Goal: Task Accomplishment & Management: Complete application form

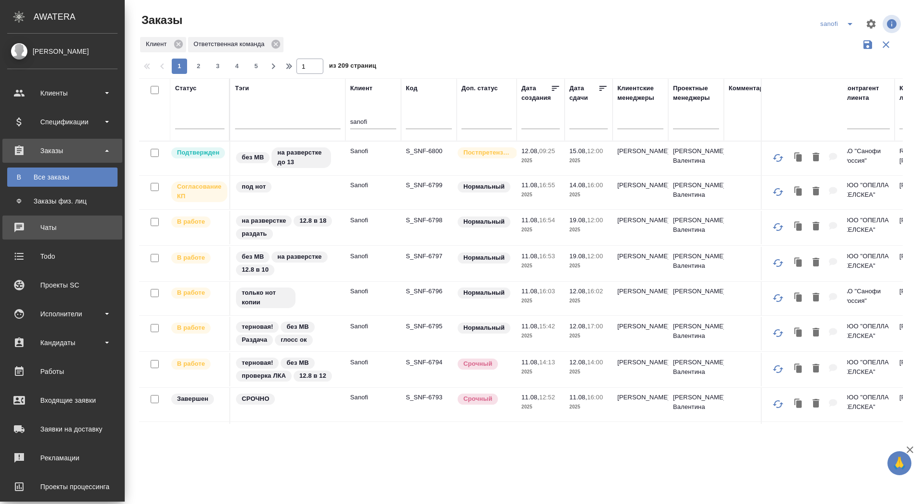
click at [19, 224] on div "Чаты" at bounding box center [62, 227] width 110 height 14
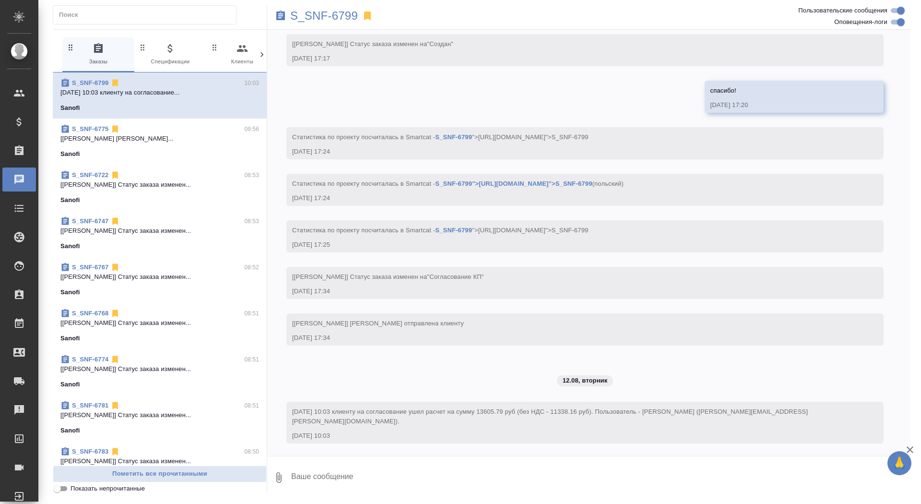
scroll to position [641, 0]
click at [329, 21] on p "S_SNF-6799" at bounding box center [324, 16] width 68 height 10
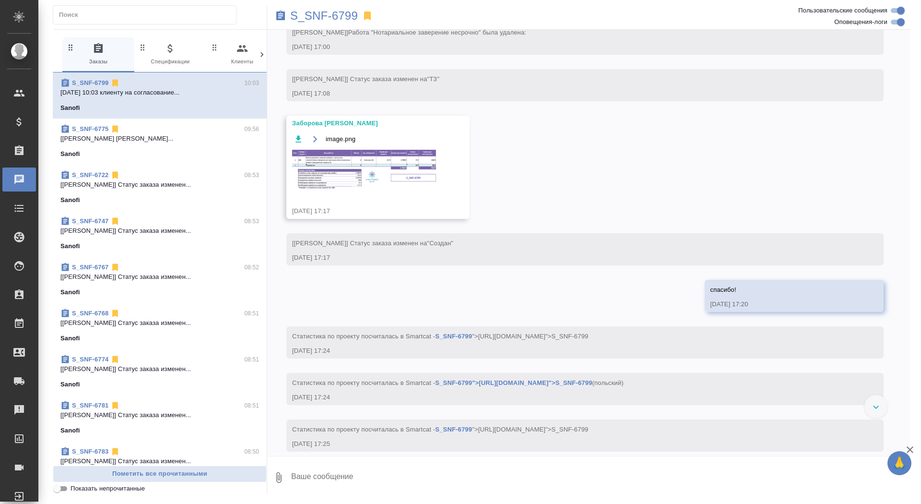
scroll to position [256, 0]
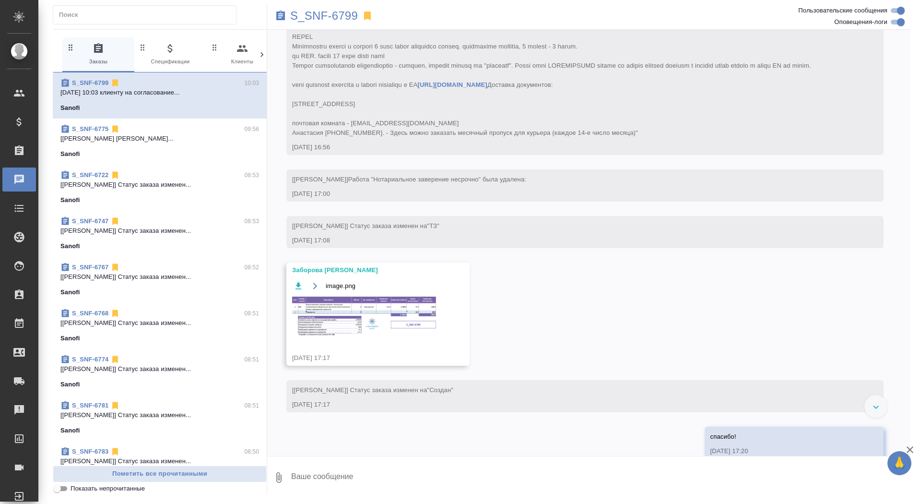
click at [379, 336] on img at bounding box center [364, 316] width 144 height 40
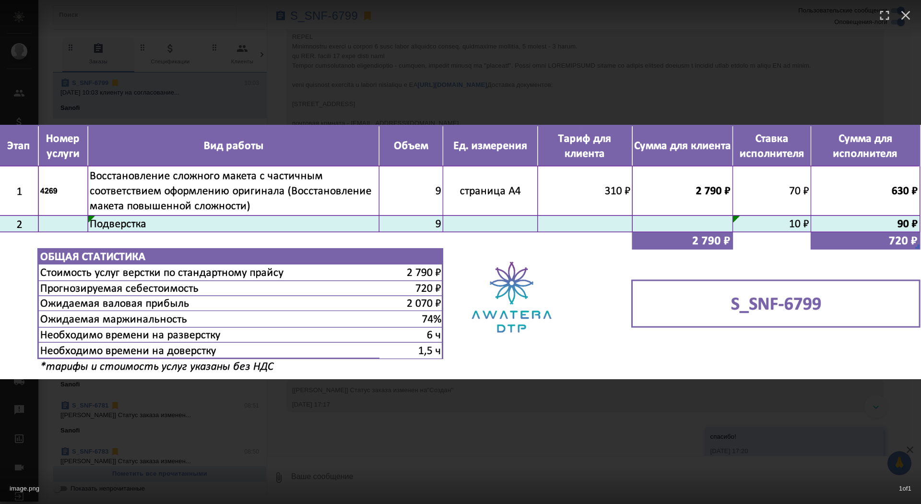
click at [366, 428] on div "image.png 1 of 1" at bounding box center [460, 252] width 921 height 504
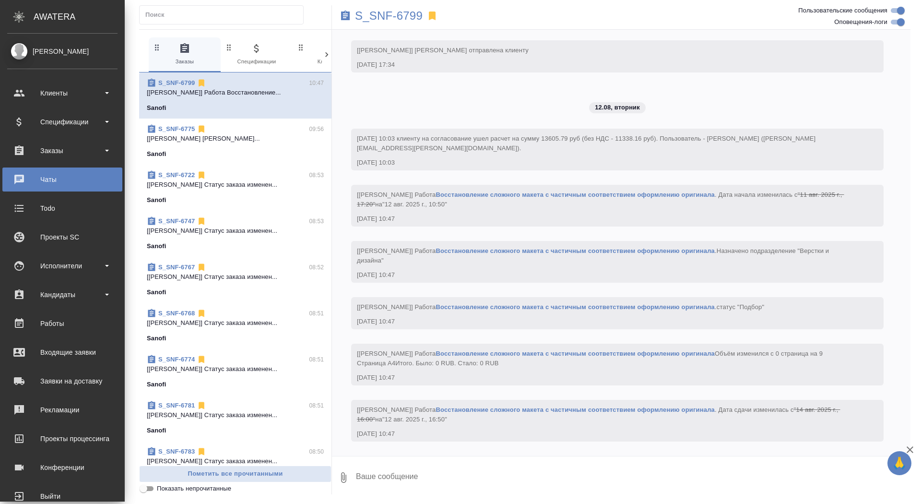
scroll to position [912, 0]
click at [49, 152] on div "Заказы" at bounding box center [62, 150] width 110 height 14
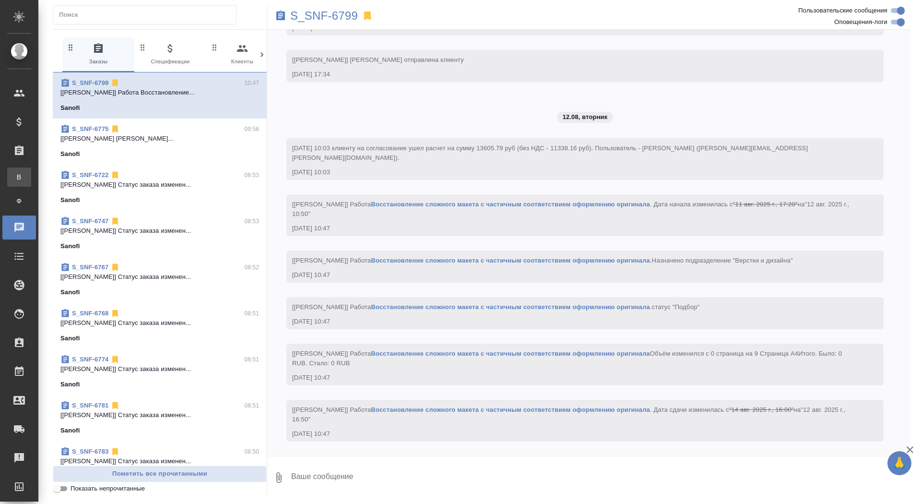
click at [31, 181] on link "В Все заказы" at bounding box center [19, 176] width 24 height 19
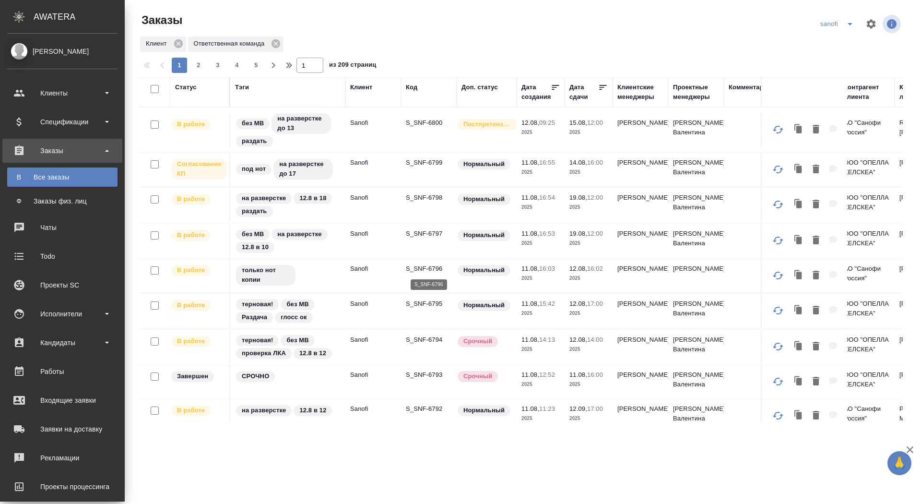
click at [419, 266] on p "S_SNF-6796" at bounding box center [429, 269] width 46 height 10
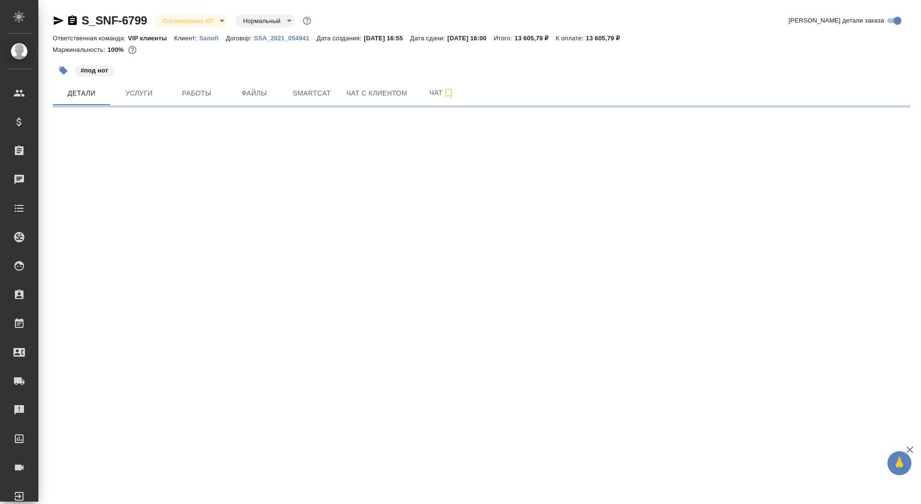
select select "RU"
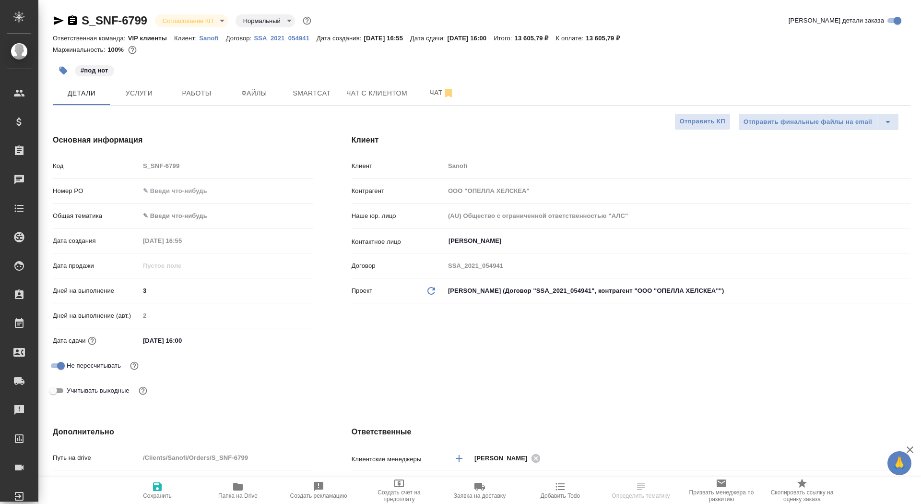
type textarea "x"
click at [194, 88] on span "Работы" at bounding box center [197, 93] width 46 height 12
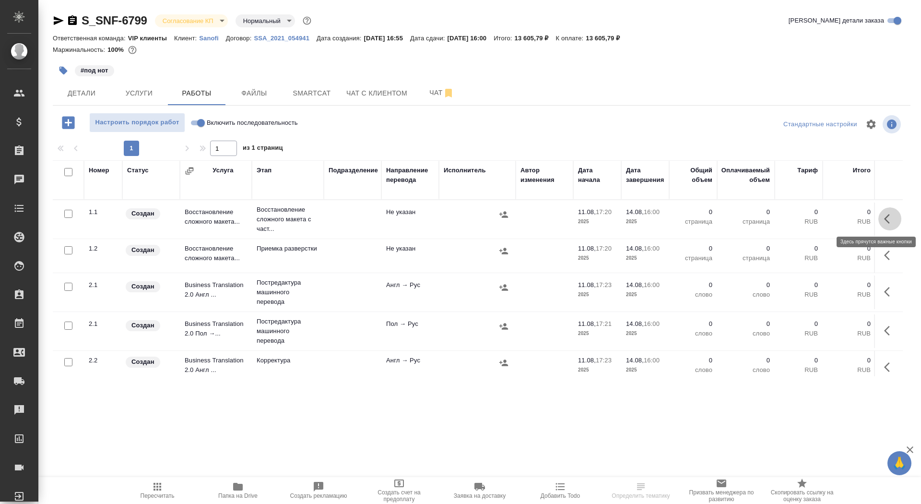
click at [889, 222] on icon "button" at bounding box center [890, 219] width 12 height 12
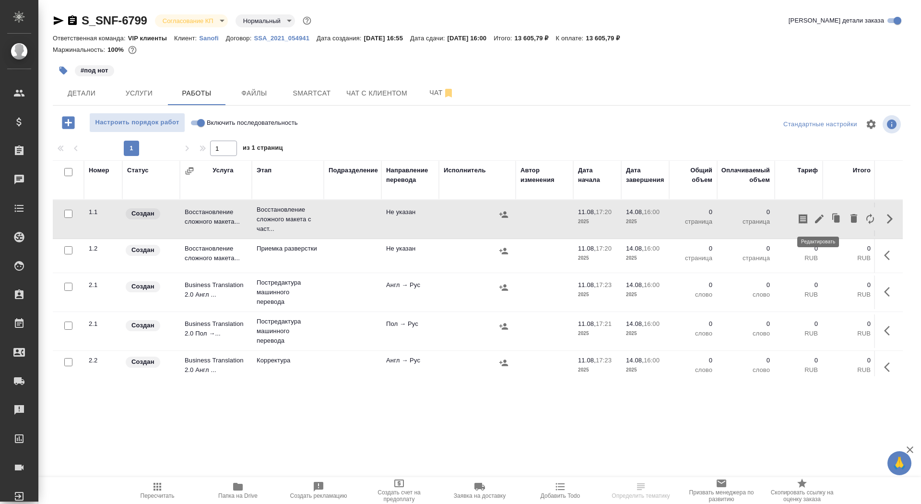
click at [816, 220] on icon "button" at bounding box center [820, 219] width 12 height 12
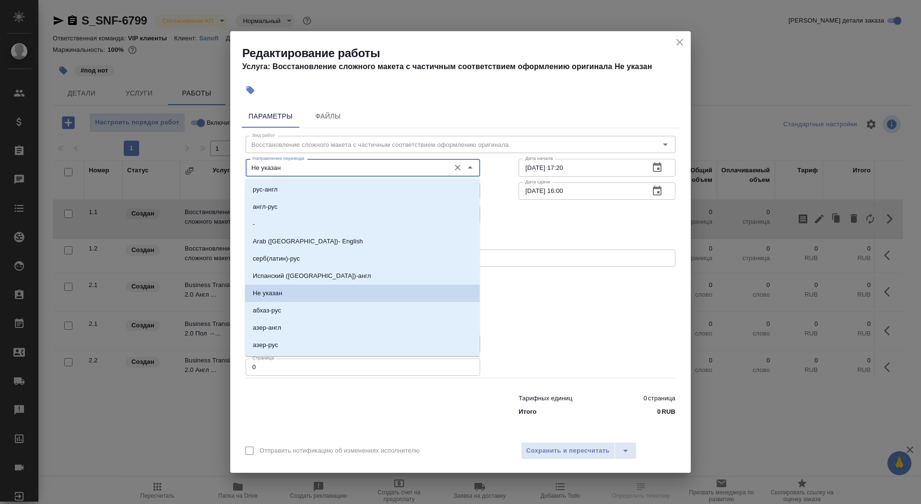
click at [352, 163] on input "Не указан" at bounding box center [347, 168] width 197 height 12
click at [352, 209] on li "англ-рус" at bounding box center [362, 206] width 235 height 17
type input "англ-рус"
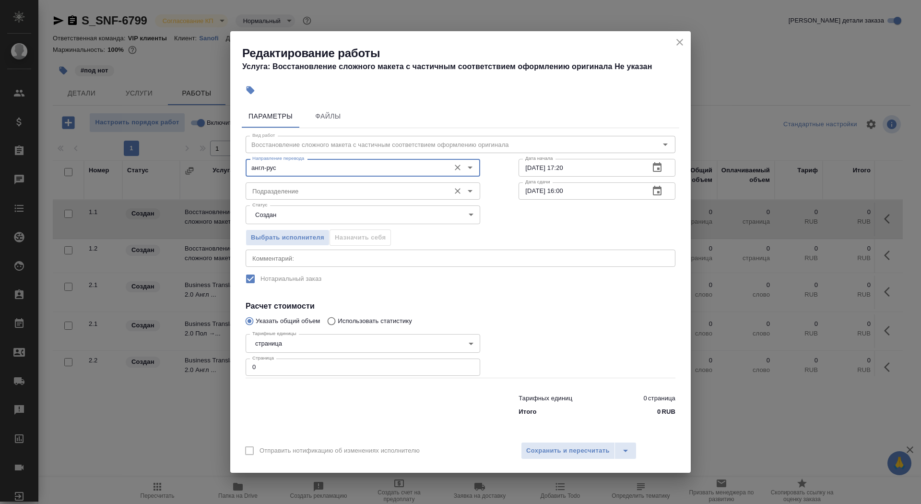
click at [339, 197] on div "Подразделение" at bounding box center [363, 190] width 235 height 17
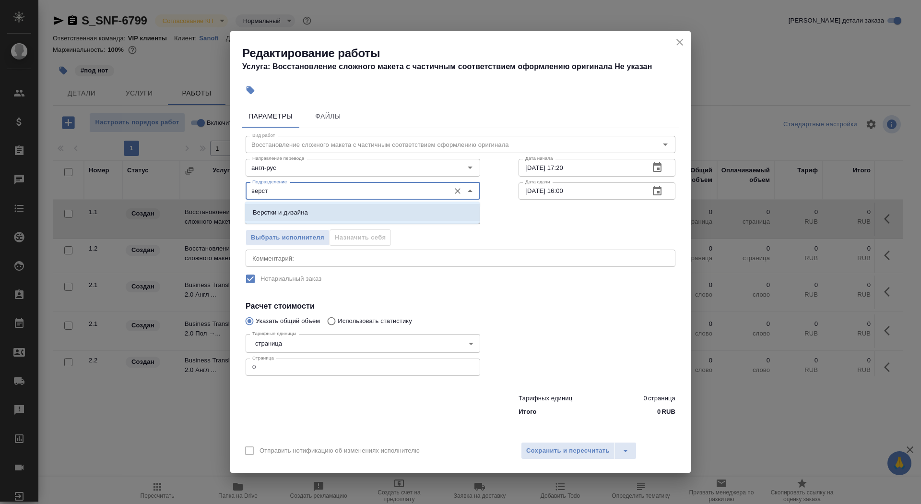
click at [349, 213] on li "Верстки и дизайна" at bounding box center [362, 212] width 235 height 17
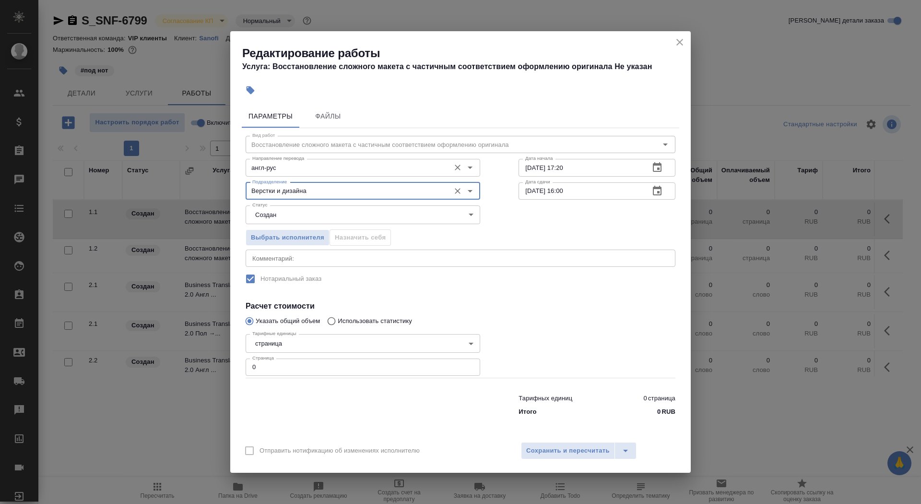
click at [332, 174] on div "англ-рус Направление перевода" at bounding box center [363, 167] width 235 height 17
type input "Верстки и дизайна"
click at [328, 171] on input "англ-рус" at bounding box center [347, 168] width 197 height 12
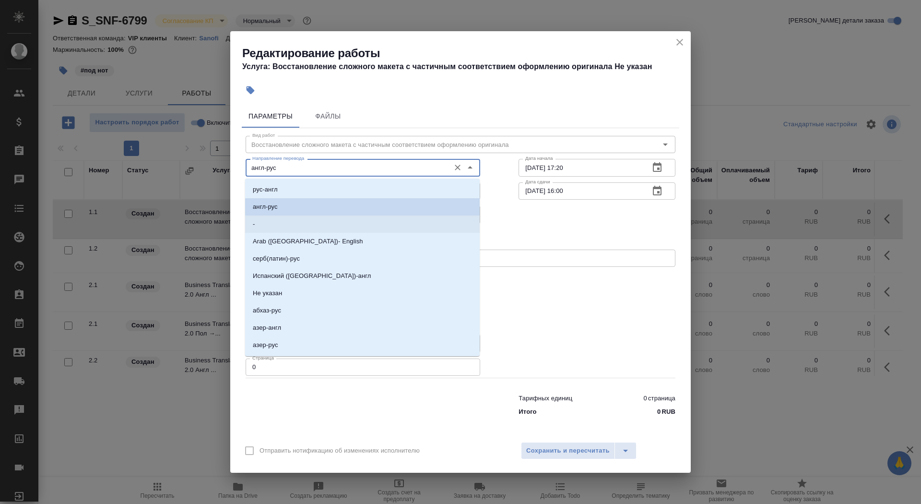
click at [318, 228] on li "-" at bounding box center [362, 223] width 235 height 17
type input "-"
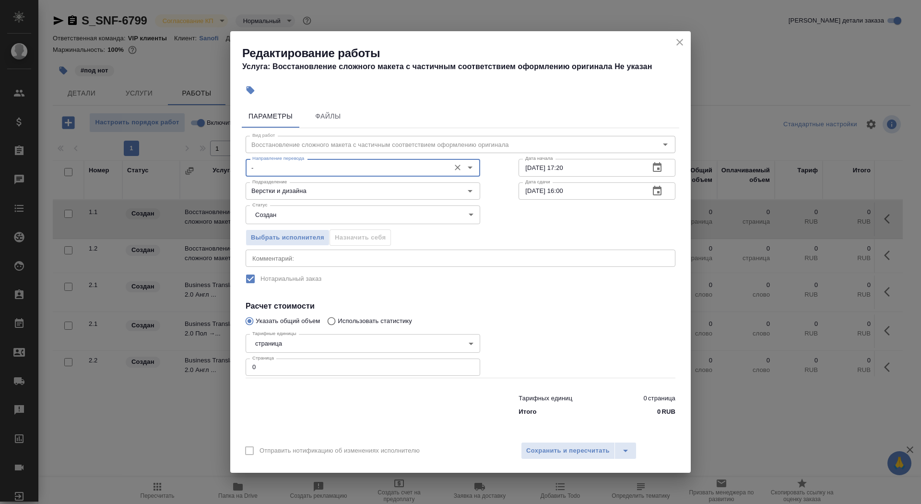
click at [312, 214] on body "🙏 .cls-1 fill:#fff; AWATERA Saydasheva Dilyara Клиенты Спецификации Заказы 0 Ча…" at bounding box center [460, 252] width 921 height 504
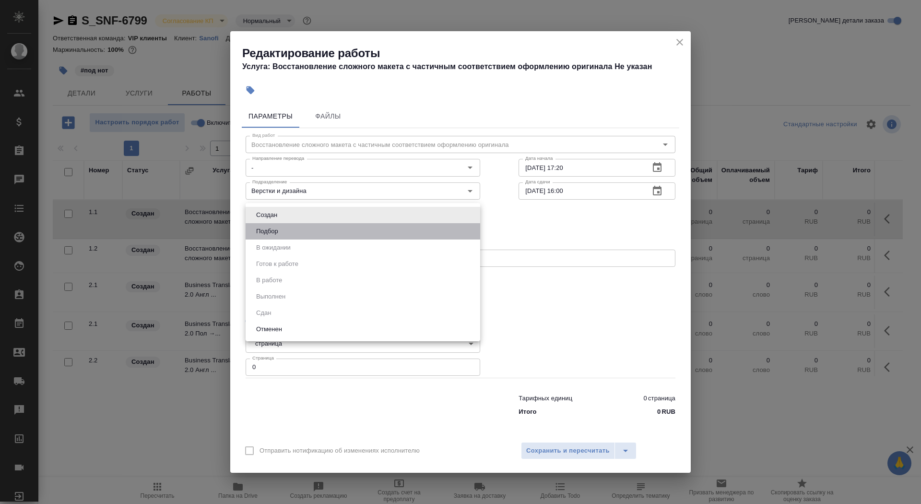
click at [311, 233] on li "Подбор" at bounding box center [363, 231] width 235 height 16
type input "recruiting"
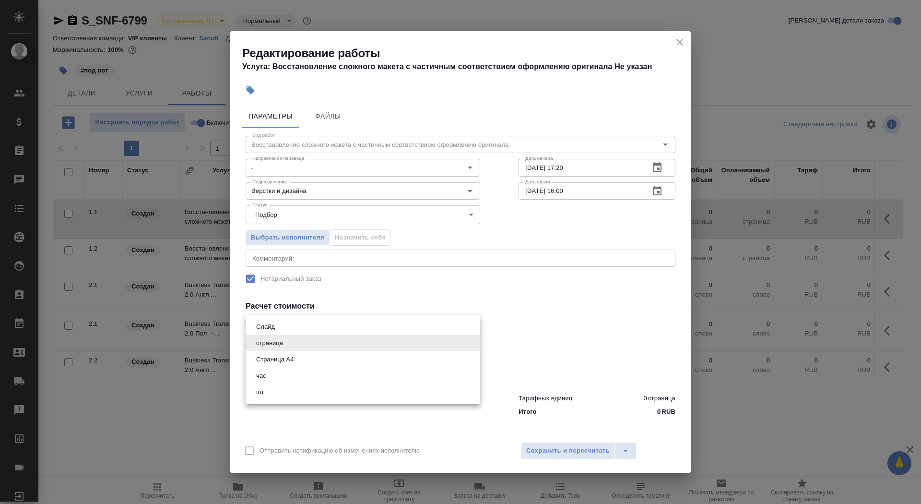
click at [302, 339] on body "🙏 .cls-1 fill:#fff; AWATERA Saydasheva Dilyara Клиенты Спецификации Заказы 0 Ча…" at bounding box center [460, 252] width 921 height 504
click at [301, 359] on li "Страница А4" at bounding box center [363, 359] width 235 height 16
type input "5f036ec4e16dec2d6b59c8ff"
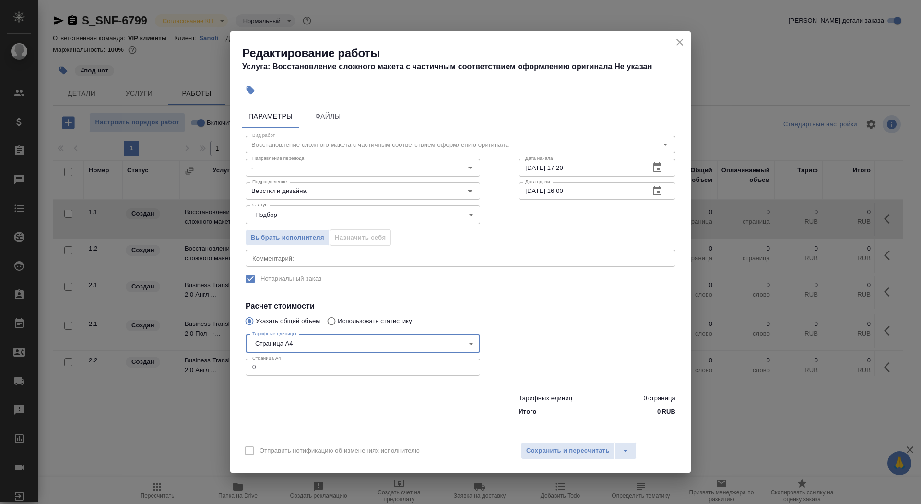
click at [297, 367] on input "0" at bounding box center [363, 366] width 235 height 17
type input "9"
click at [657, 174] on button "button" at bounding box center [657, 167] width 23 height 23
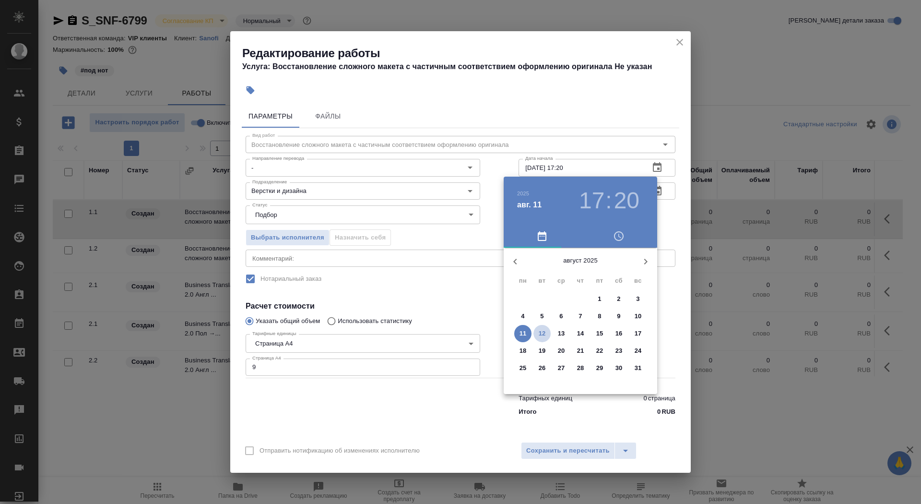
click at [539, 329] on p "12" at bounding box center [542, 334] width 7 height 10
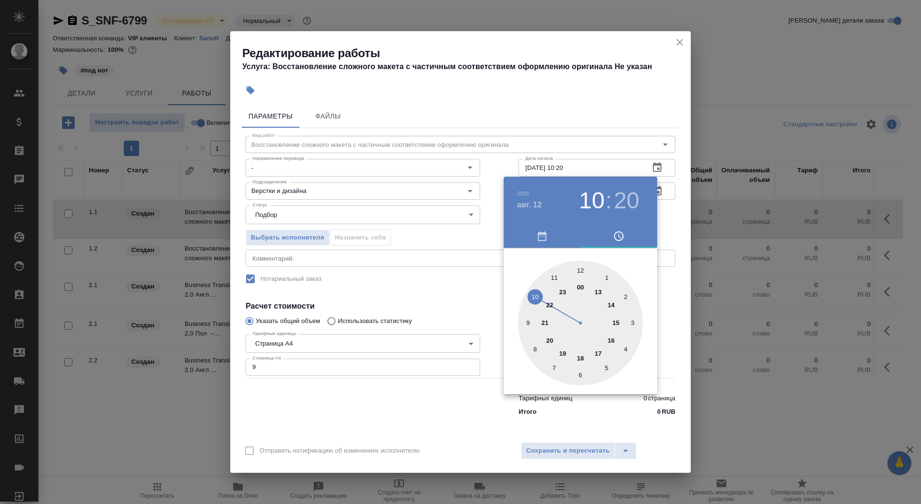
click at [537, 292] on div at bounding box center [580, 323] width 125 height 125
click at [536, 294] on div at bounding box center [580, 323] width 125 height 125
type input "12.08.2025 10:50"
click at [449, 294] on div at bounding box center [460, 252] width 921 height 504
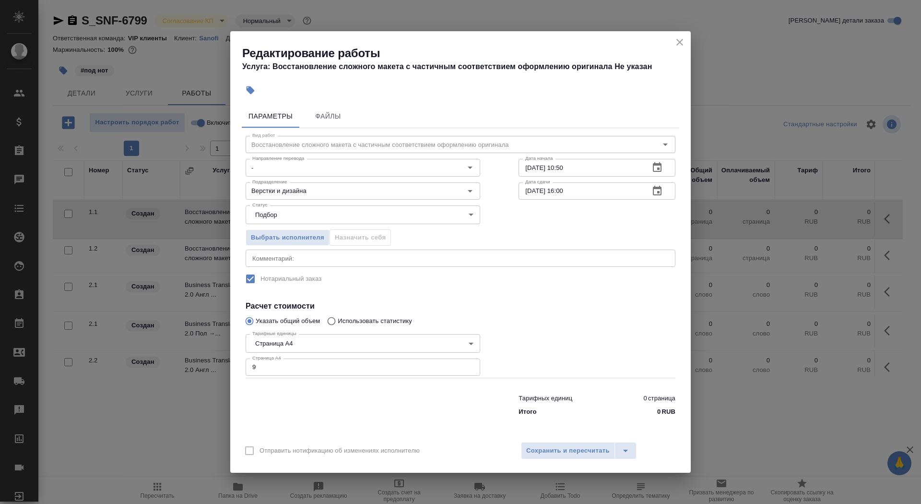
click at [659, 189] on icon "button" at bounding box center [658, 191] width 12 height 12
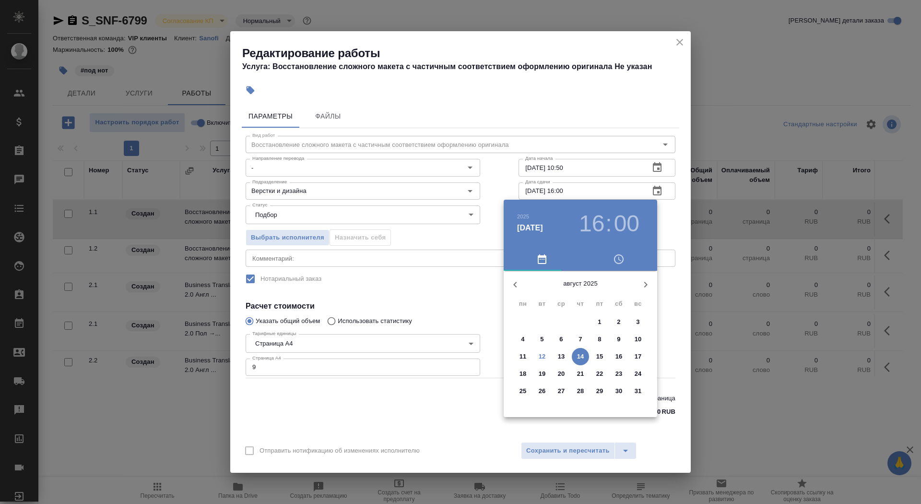
click at [544, 358] on p "12" at bounding box center [542, 357] width 7 height 10
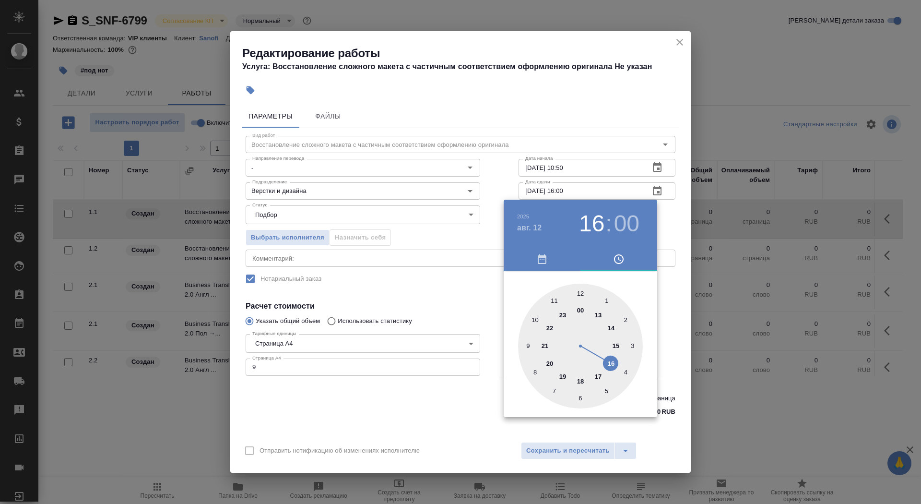
click at [607, 366] on div at bounding box center [580, 346] width 125 height 125
click at [533, 318] on div at bounding box center [580, 346] width 125 height 125
type input "12.08.2025 16:50"
click at [452, 291] on div at bounding box center [460, 252] width 921 height 504
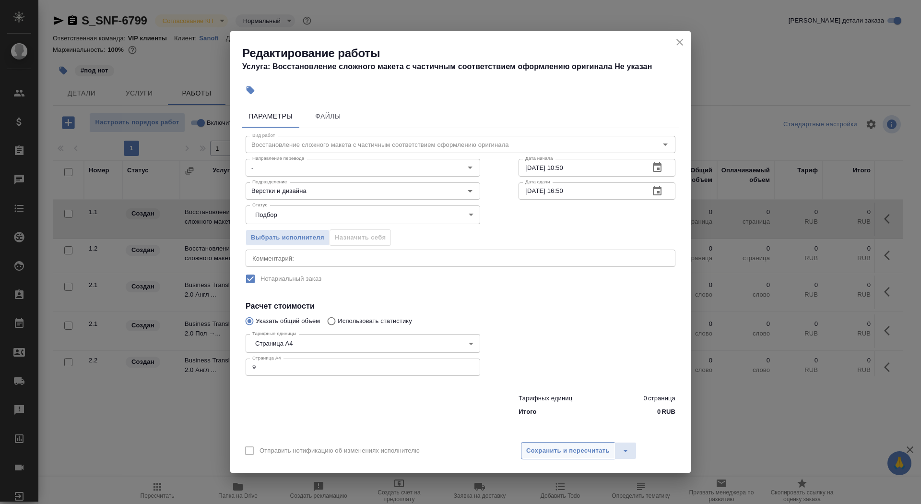
click at [565, 451] on span "Сохранить и пересчитать" at bounding box center [567, 450] width 83 height 11
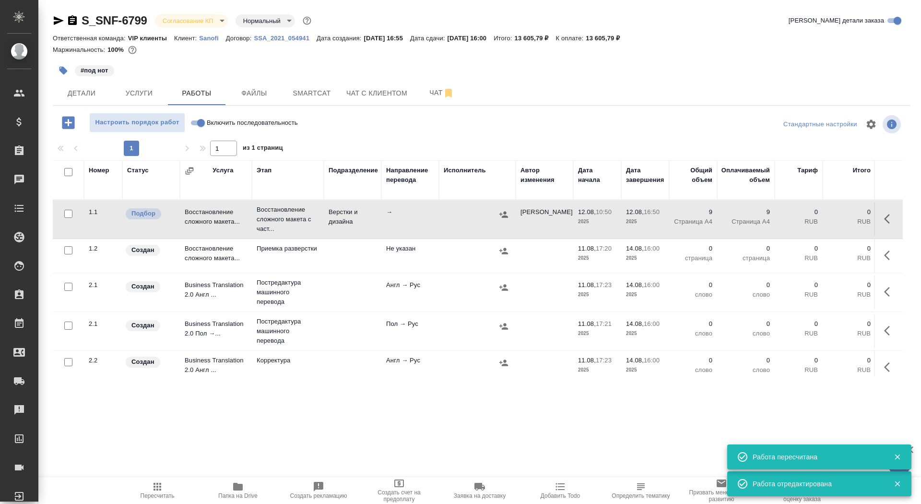
click at [59, 71] on icon "button" at bounding box center [64, 71] width 10 height 10
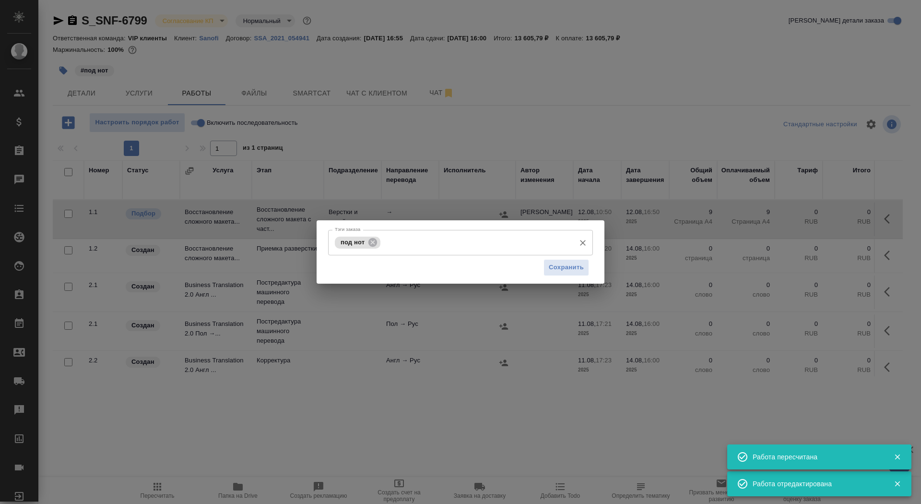
click at [453, 243] on input "Тэги заказа" at bounding box center [477, 242] width 188 height 16
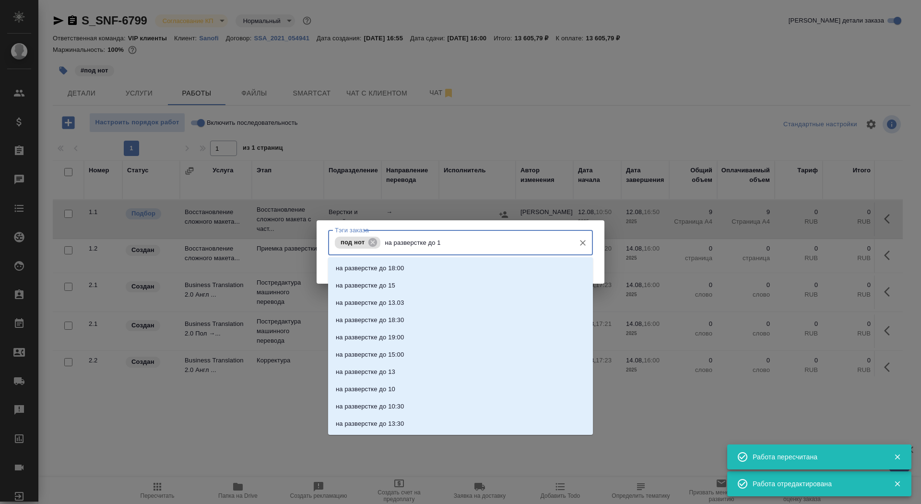
type input "на разверстке до 17"
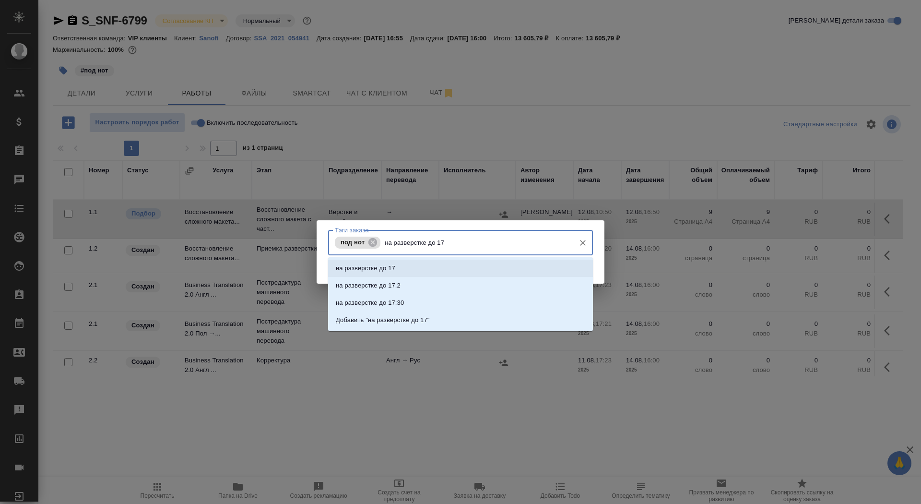
click at [480, 268] on li "на разверстке до 17" at bounding box center [460, 268] width 265 height 17
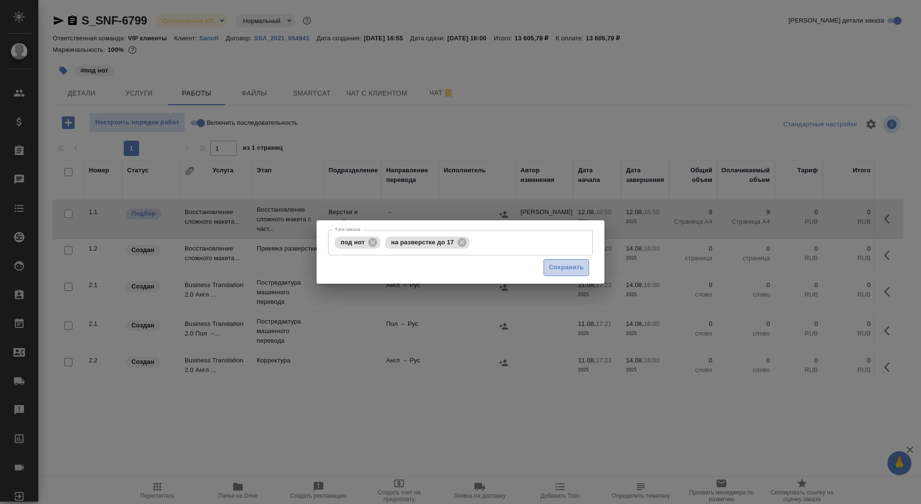
click at [573, 266] on span "Сохранить" at bounding box center [566, 267] width 35 height 11
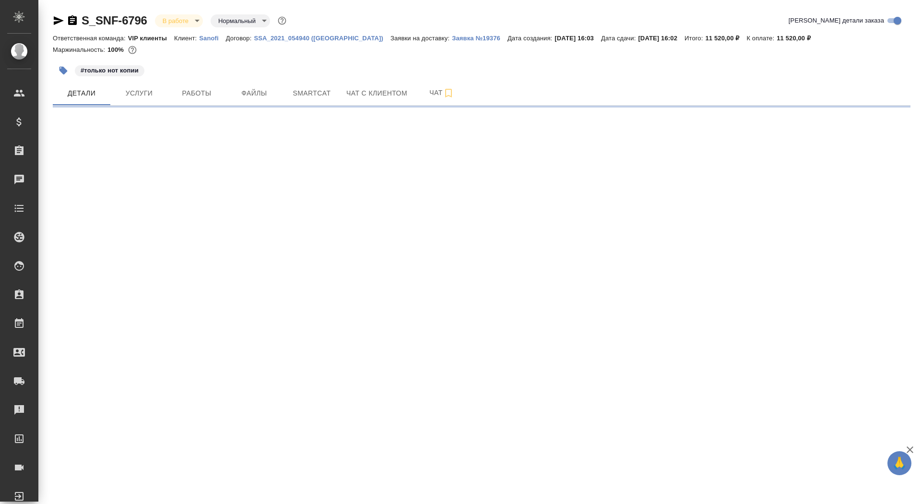
click at [73, 17] on icon "button" at bounding box center [72, 20] width 9 height 10
select select "RU"
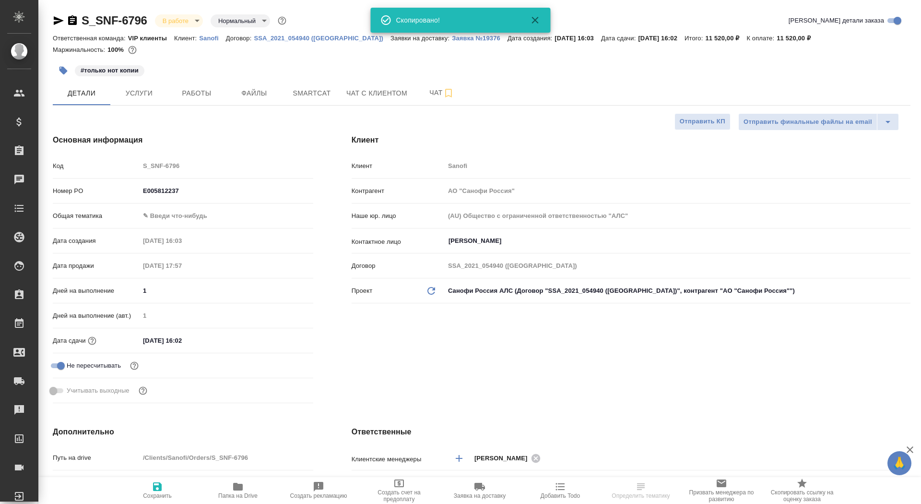
type textarea "x"
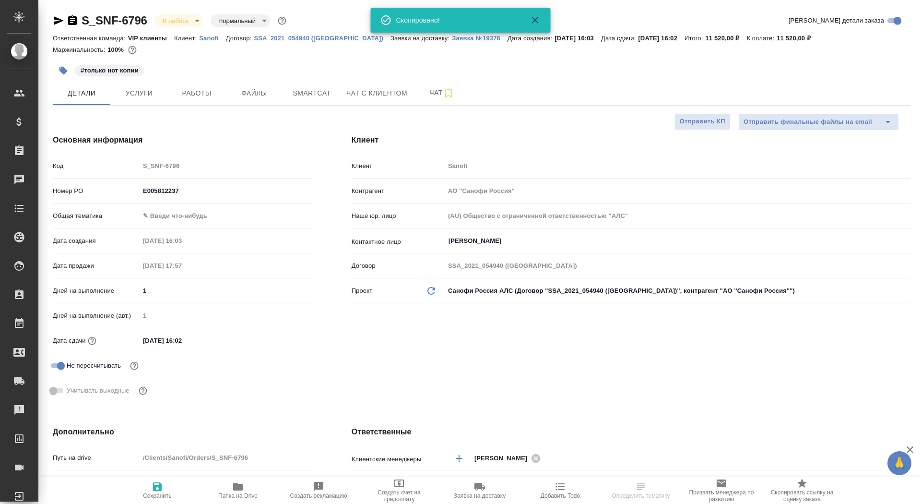
type textarea "x"
type input "[PERSON_NAME]"
type input "Комаров Роман"
type textarea "x"
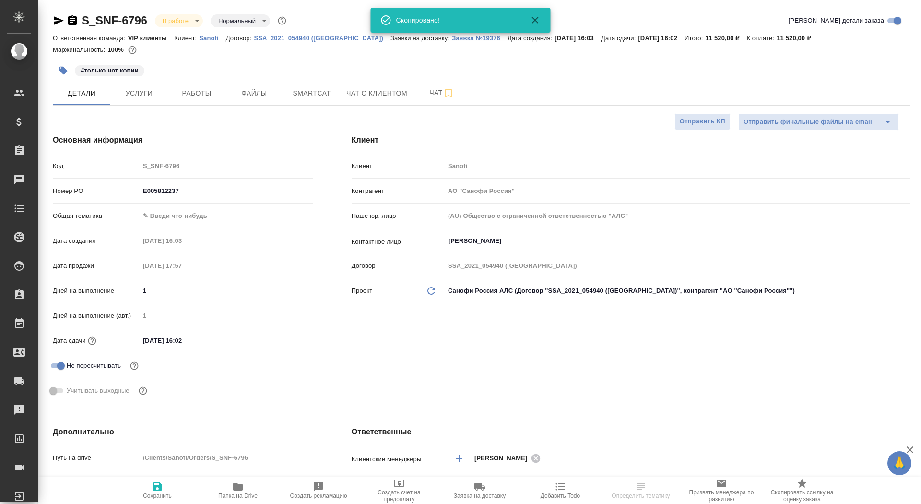
type textarea "x"
select select "RU"
type textarea "x"
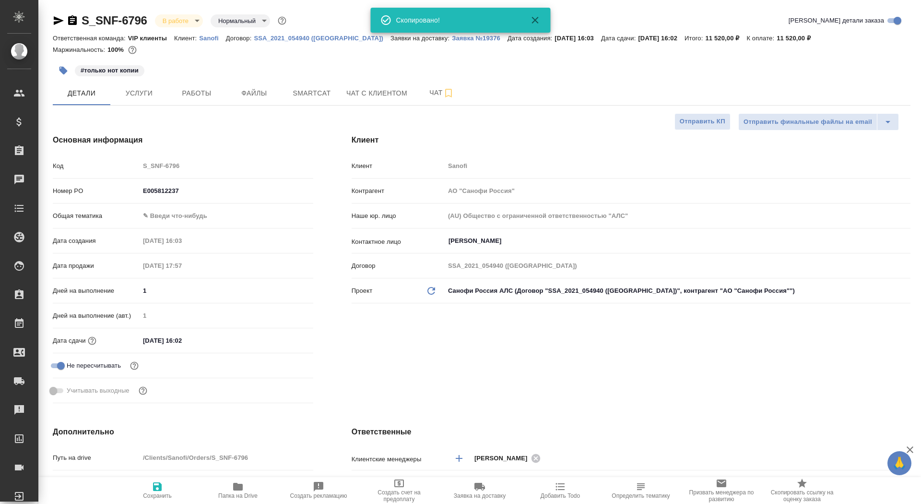
type textarea "x"
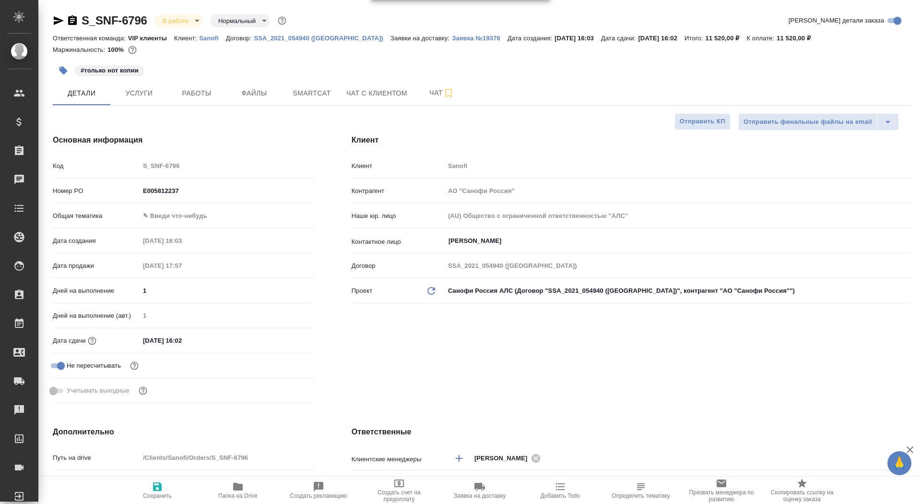
click at [256, 492] on span "Папка на Drive" at bounding box center [237, 490] width 69 height 18
type textarea "x"
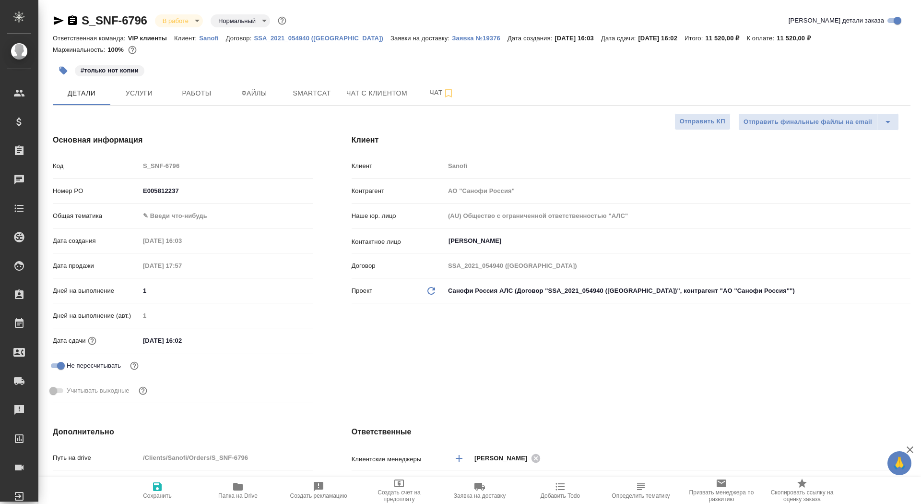
type textarea "x"
click at [476, 495] on span "Заявка на доставку" at bounding box center [480, 495] width 52 height 7
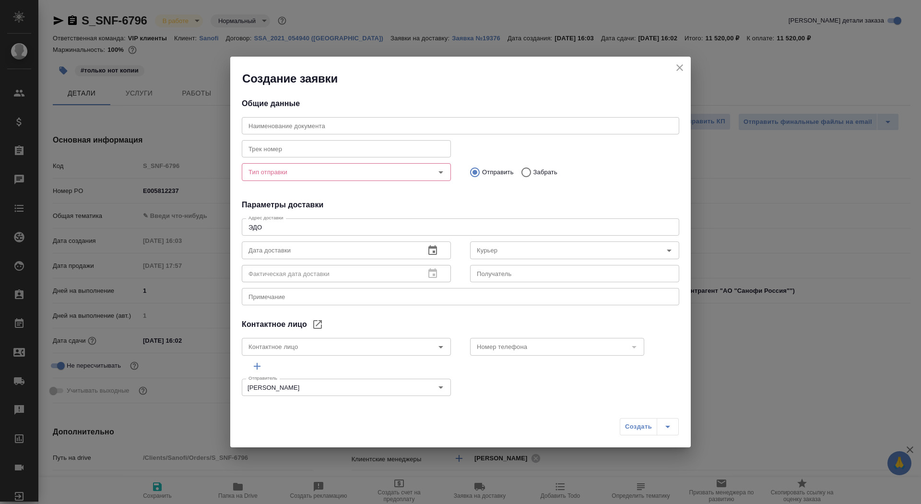
type input "Fomina Ekaterina"
click at [339, 172] on input "Тип отправки" at bounding box center [330, 172] width 171 height 12
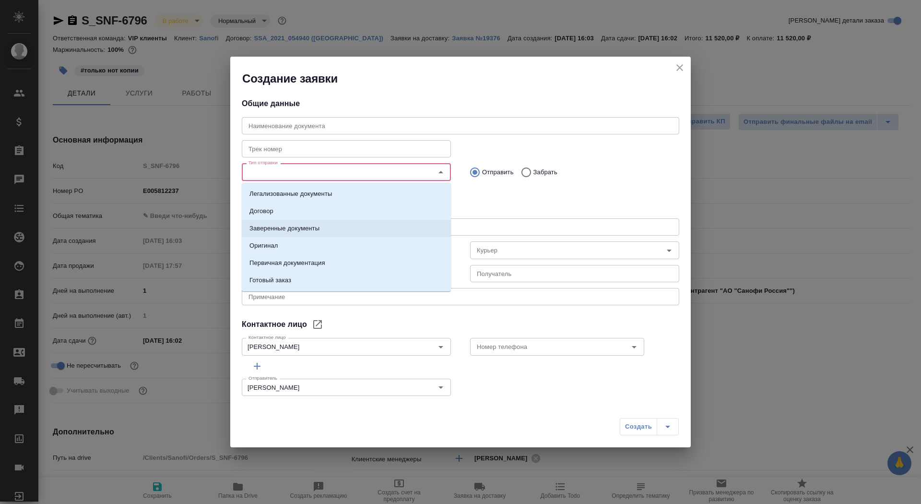
click at [342, 225] on li "Заверенные документы" at bounding box center [346, 228] width 209 height 17
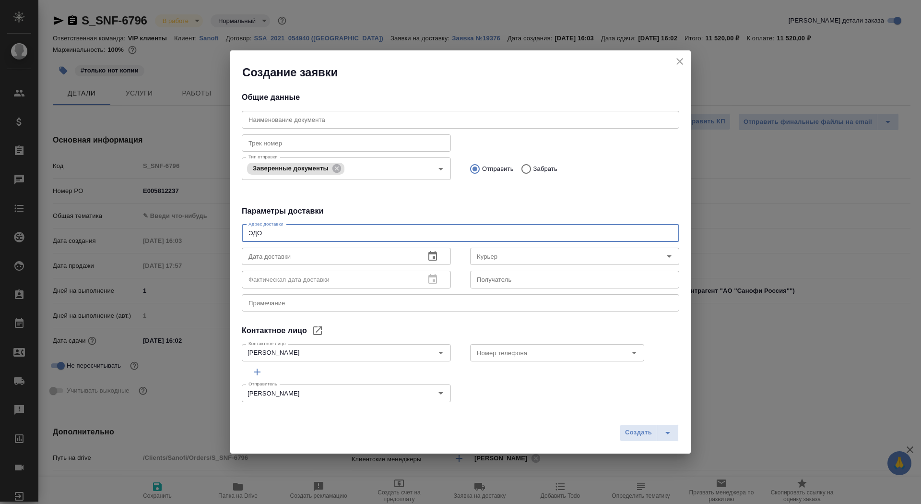
click at [344, 237] on div "ЭДО x Адрес доставки" at bounding box center [461, 233] width 438 height 17
type textarea "Э"
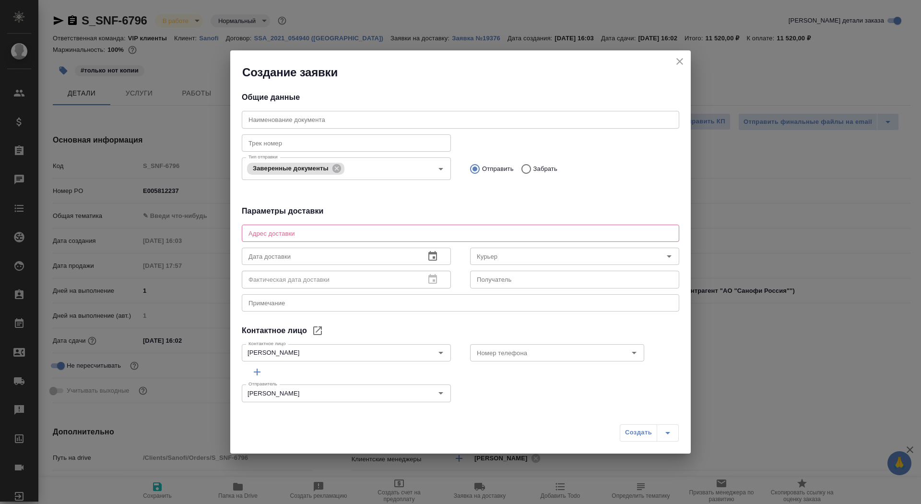
click at [544, 172] on p "Забрать" at bounding box center [545, 169] width 24 height 10
click at [533, 172] on input "Забрать" at bounding box center [524, 169] width 17 height 20
radio input "true"
click at [498, 168] on p "Отправить" at bounding box center [498, 169] width 32 height 10
click at [482, 168] on input "Отправить" at bounding box center [473, 169] width 17 height 20
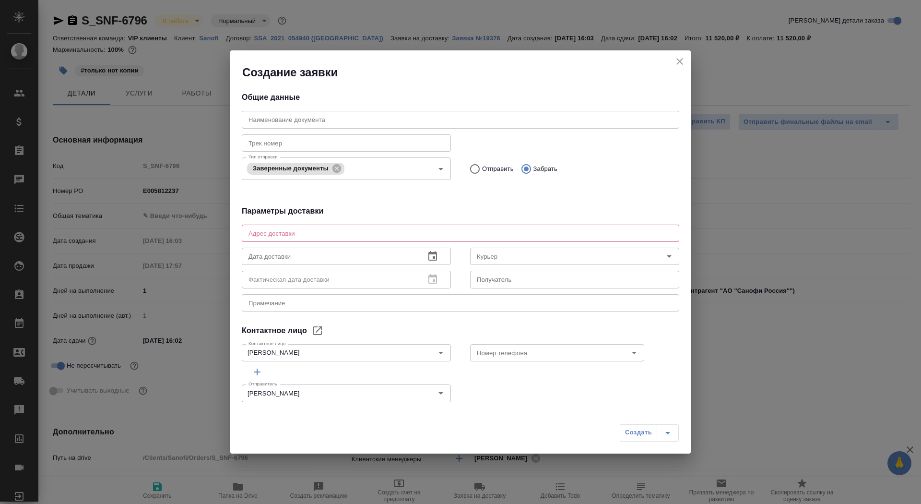
radio input "true"
click at [387, 235] on textarea at bounding box center [461, 232] width 424 height 7
type textarea "Тверская, 22, БЦ Саммит, 7 этаж, почтовая комната Санофи"
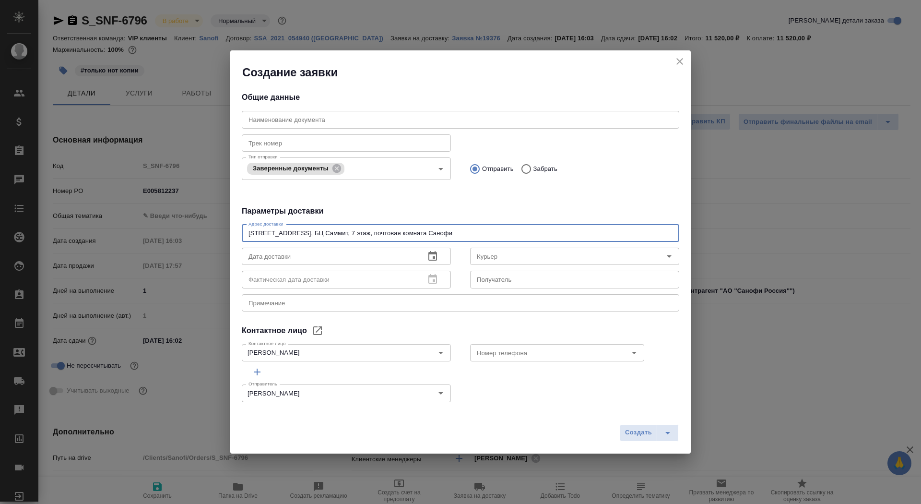
click at [369, 261] on input "text" at bounding box center [330, 256] width 176 height 17
click at [430, 261] on icon "button" at bounding box center [433, 256] width 12 height 12
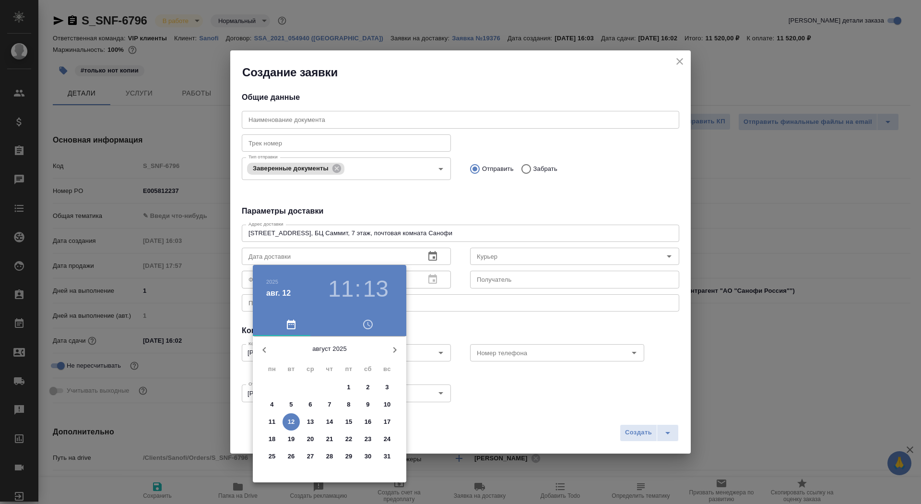
click at [296, 421] on span "12" at bounding box center [291, 422] width 17 height 10
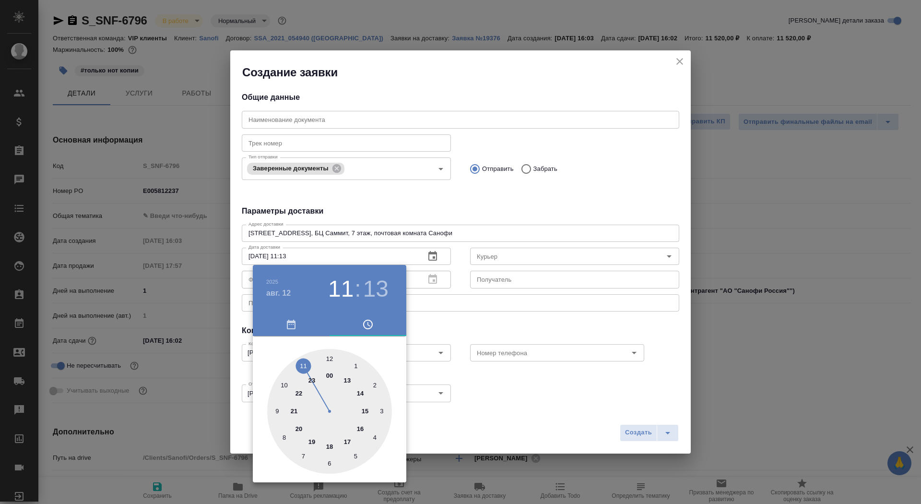
click at [346, 380] on div at bounding box center [329, 411] width 125 height 125
click at [326, 351] on div at bounding box center [329, 411] width 125 height 125
click at [326, 353] on div at bounding box center [329, 411] width 125 height 125
click at [501, 324] on div at bounding box center [460, 252] width 921 height 504
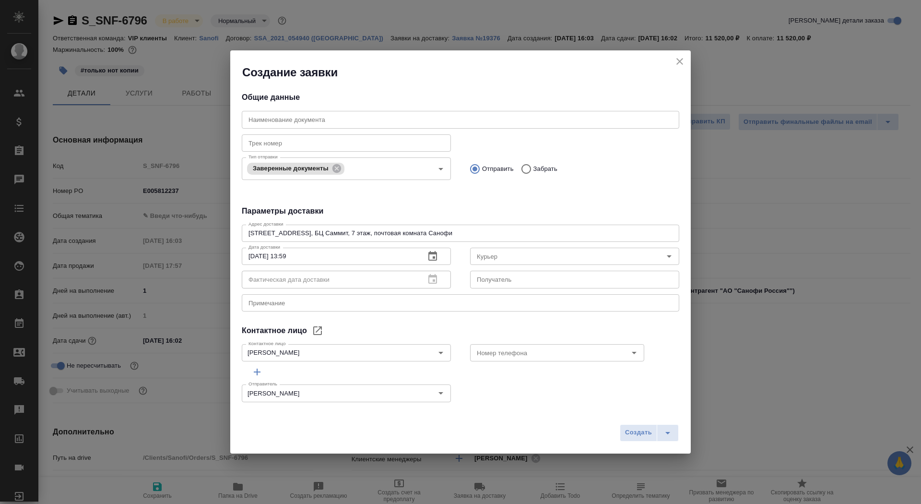
click at [305, 258] on input "12.08.2025 13:59" at bounding box center [330, 256] width 176 height 17
type input "12.08.2025 13:00"
click at [497, 282] on input "text" at bounding box center [574, 279] width 209 height 17
type input "Фомина Екатерина"
click at [367, 307] on div "x Примечание" at bounding box center [461, 302] width 438 height 17
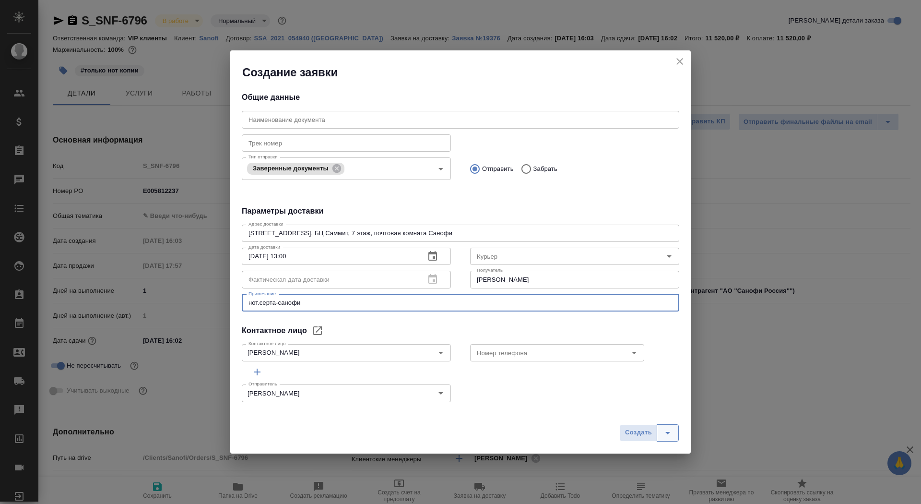
type textarea "нот.серта-санофи"
click at [671, 433] on icon "split button" at bounding box center [668, 433] width 12 height 12
click at [666, 414] on li "Создать и скачать" at bounding box center [650, 411] width 69 height 15
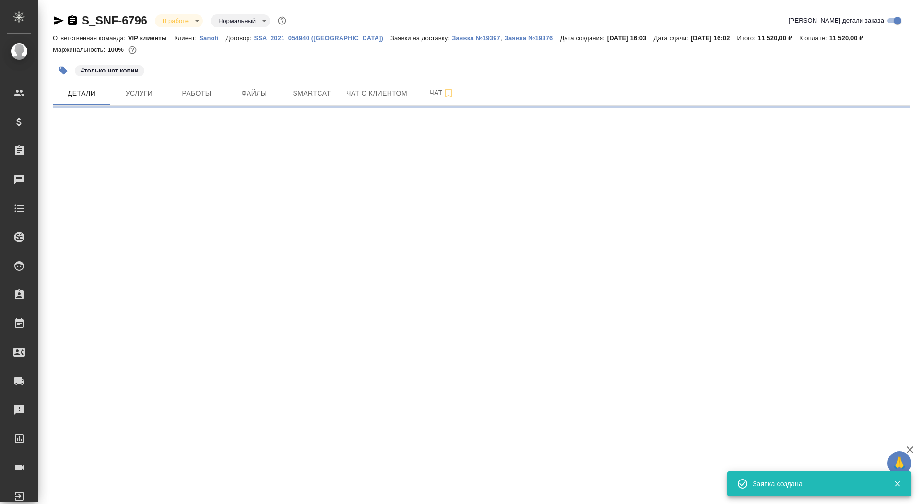
select select "RU"
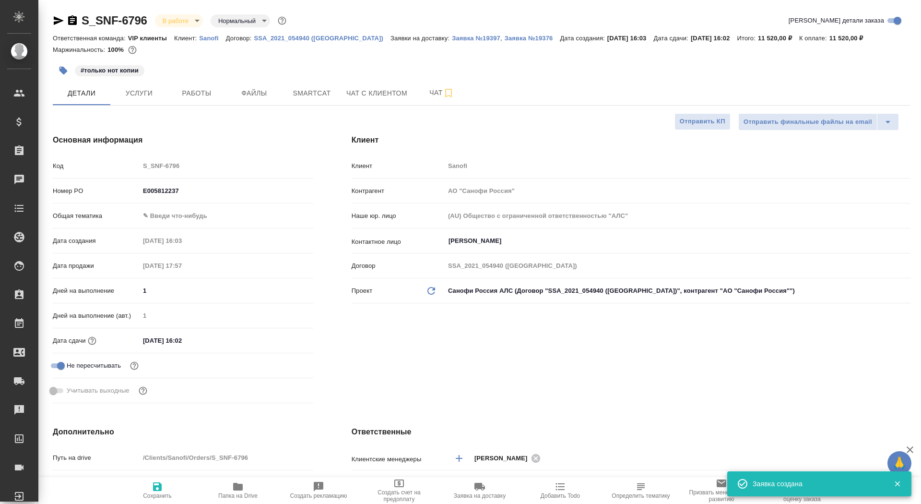
type textarea "x"
click at [452, 39] on p "Заявка №19397" at bounding box center [476, 38] width 48 height 7
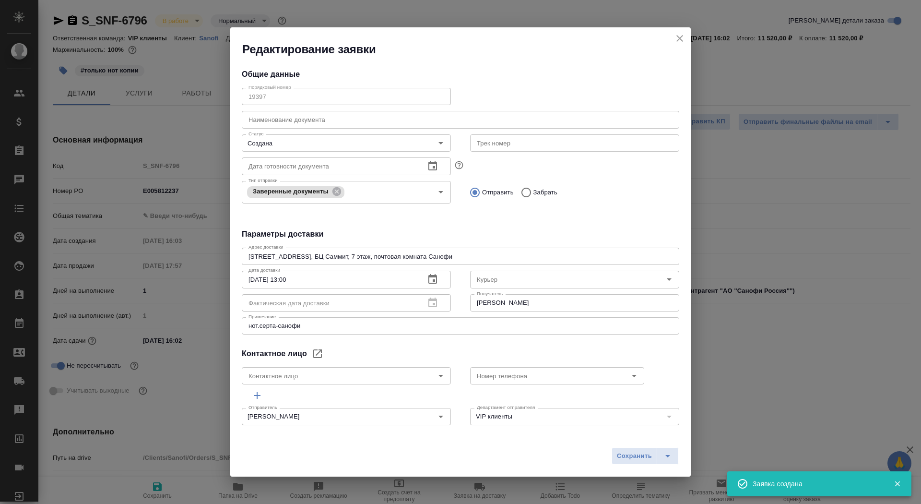
type input "[PERSON_NAME]"
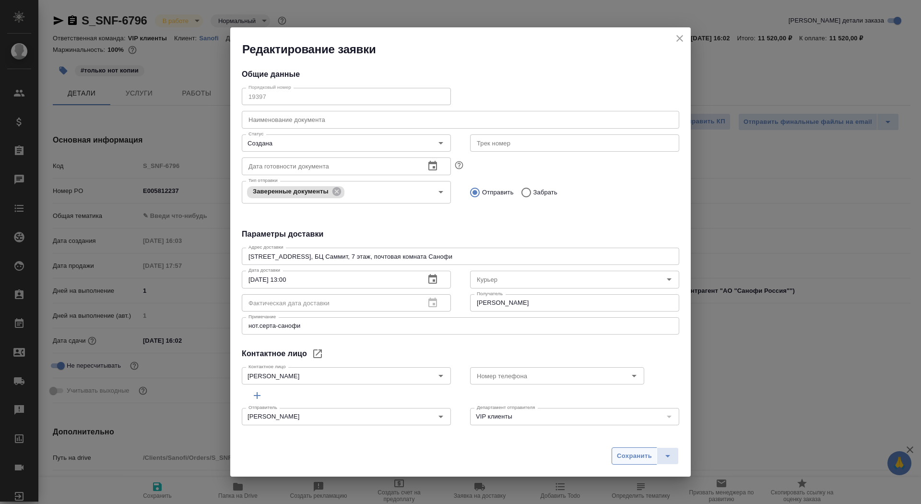
click at [622, 451] on span "Сохранить" at bounding box center [634, 455] width 35 height 11
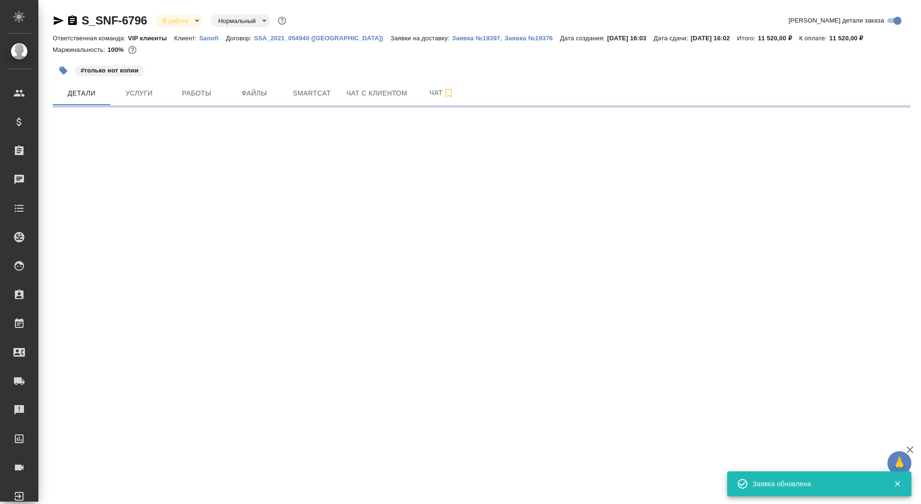
select select "RU"
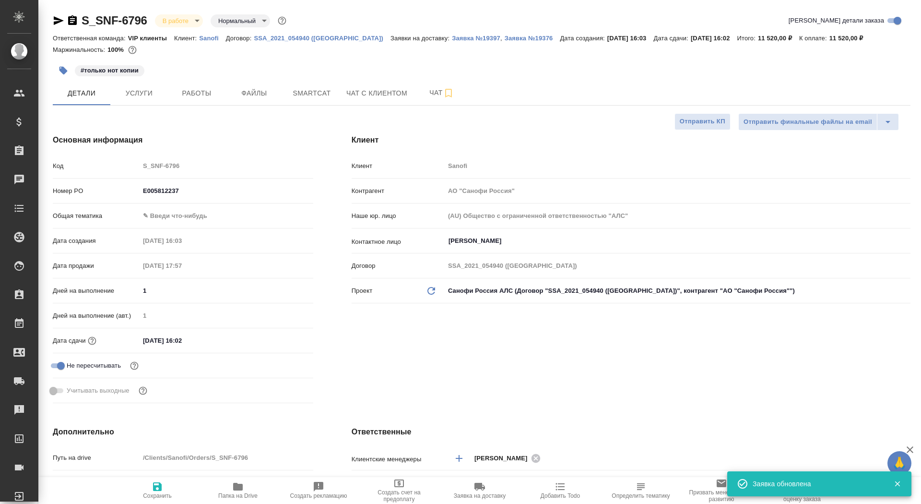
type textarea "x"
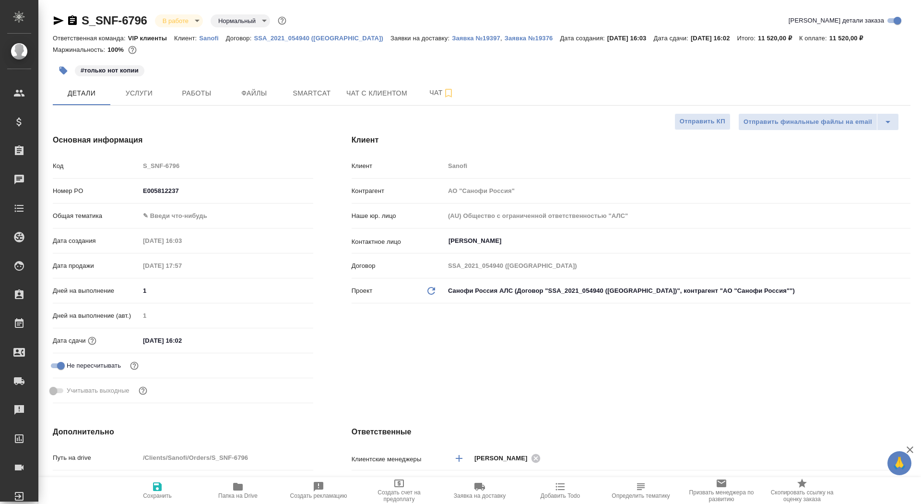
type textarea "x"
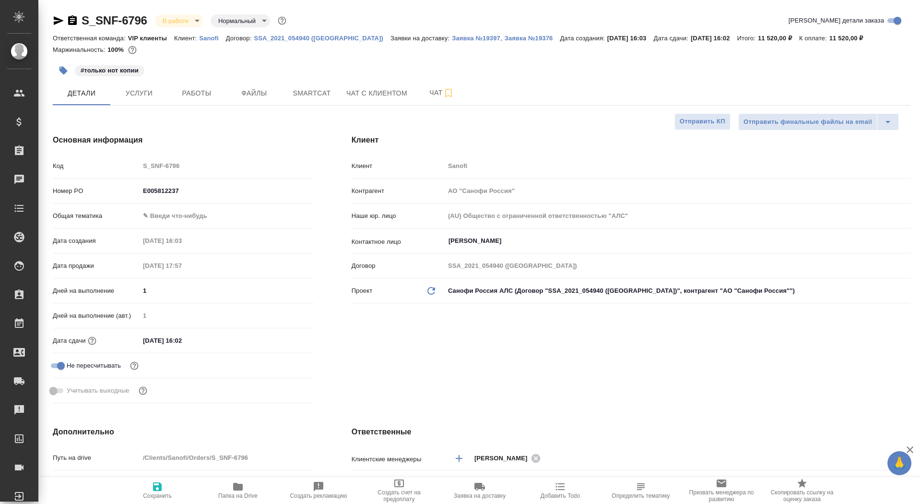
type textarea "x"
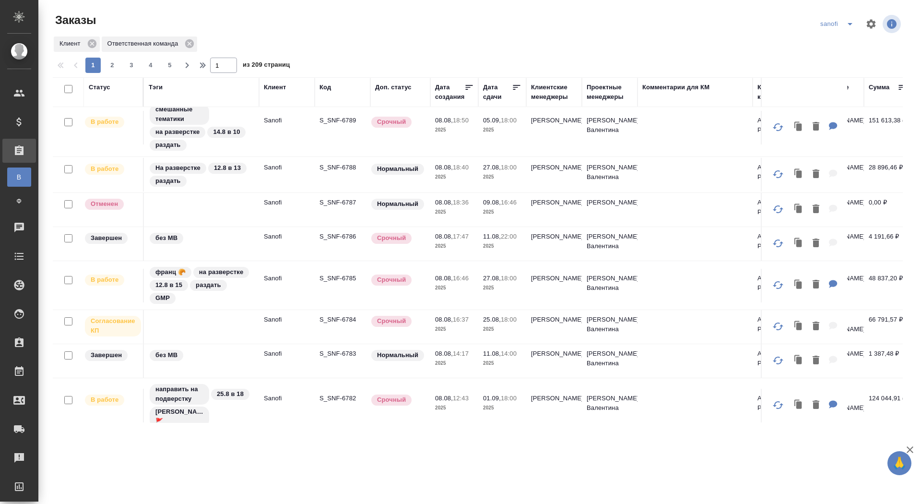
scroll to position [452, 0]
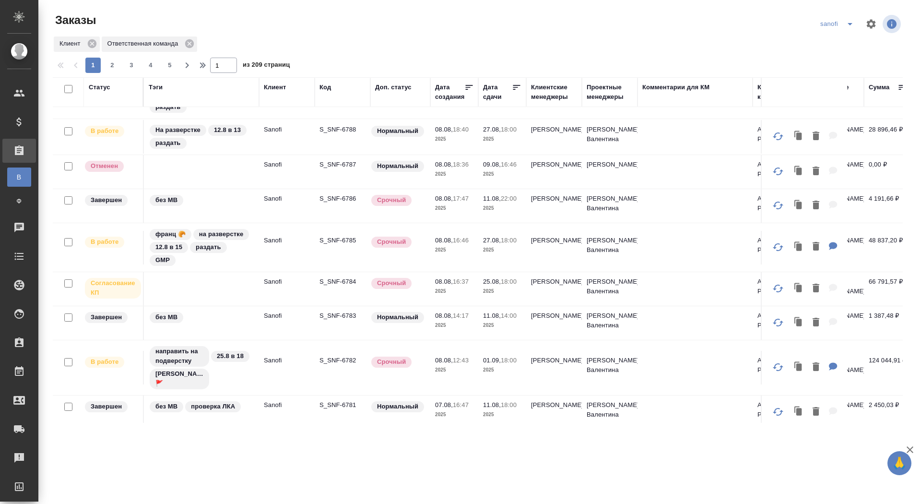
click at [347, 282] on p "S_SNF-6784" at bounding box center [343, 282] width 46 height 10
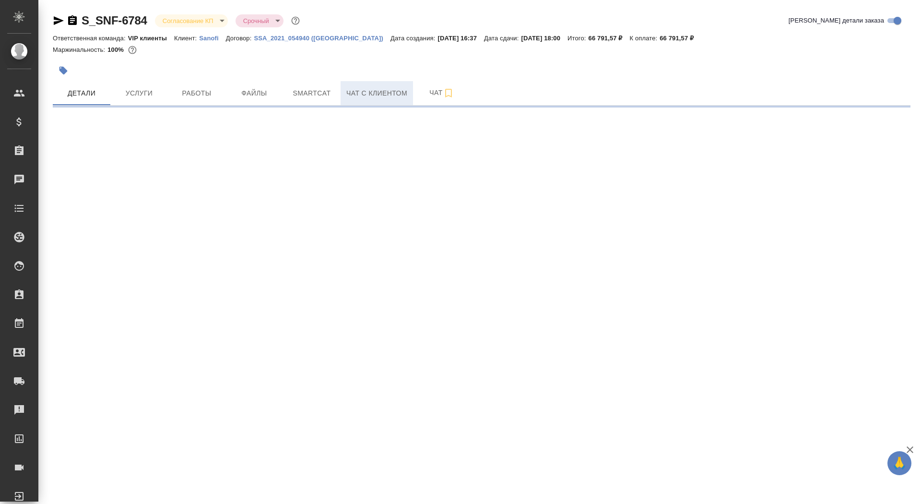
select select "RU"
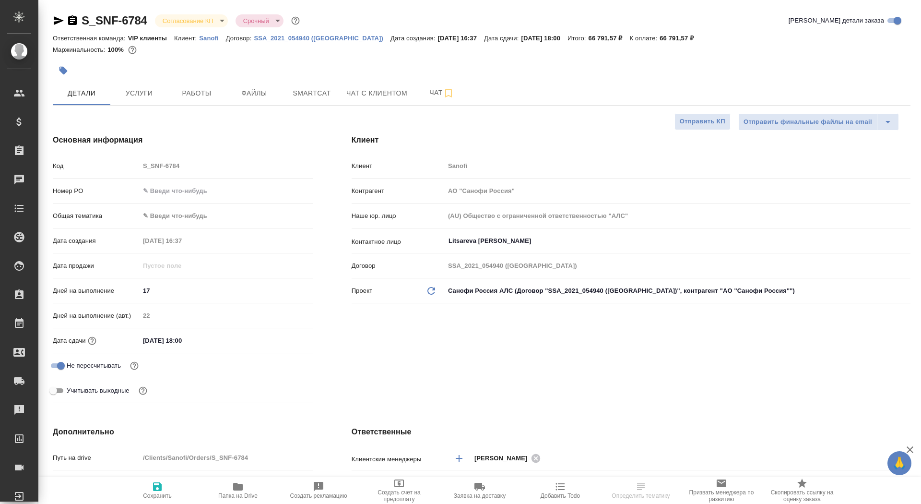
type textarea "x"
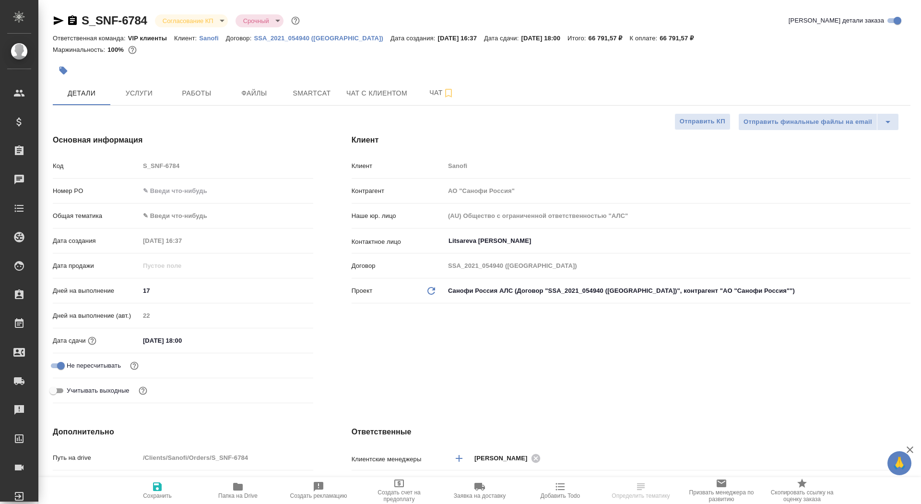
type textarea "x"
click at [418, 95] on button "Чат" at bounding box center [442, 93] width 58 height 24
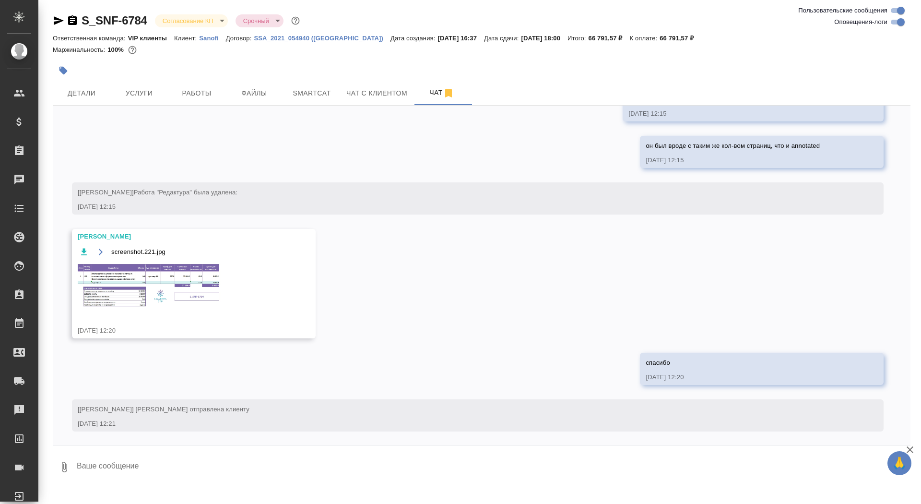
scroll to position [1147, 0]
